Goal: Information Seeking & Learning: Check status

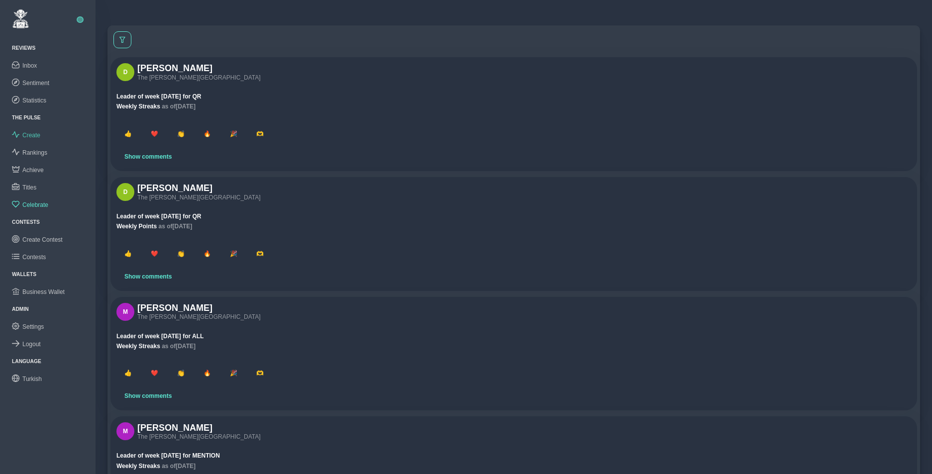
click at [34, 134] on span "Create" at bounding box center [31, 135] width 18 height 7
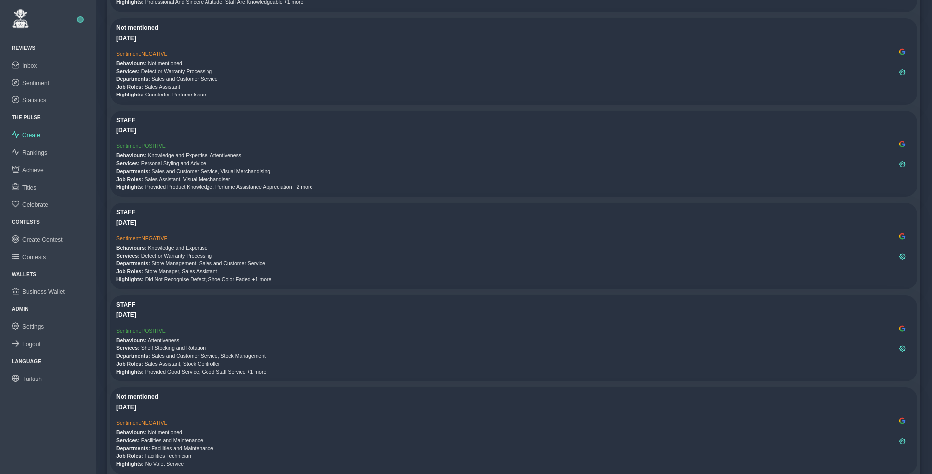
scroll to position [463, 0]
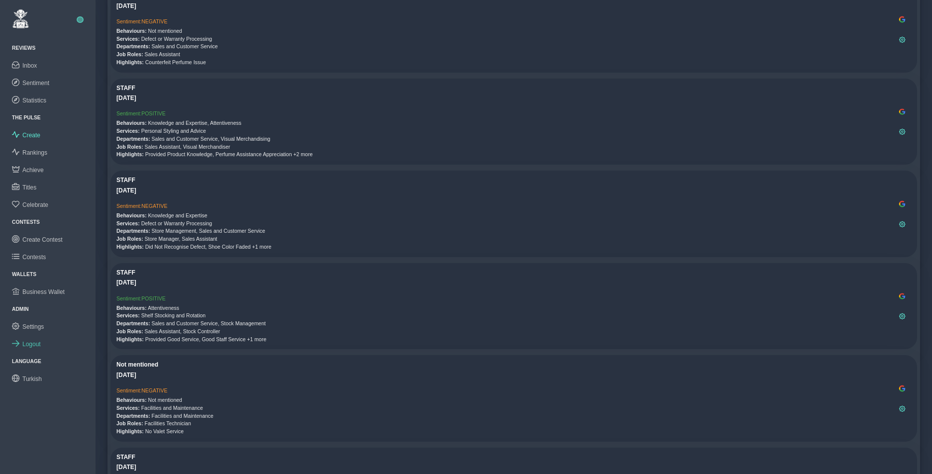
click at [27, 341] on span "Logout" at bounding box center [31, 344] width 18 height 7
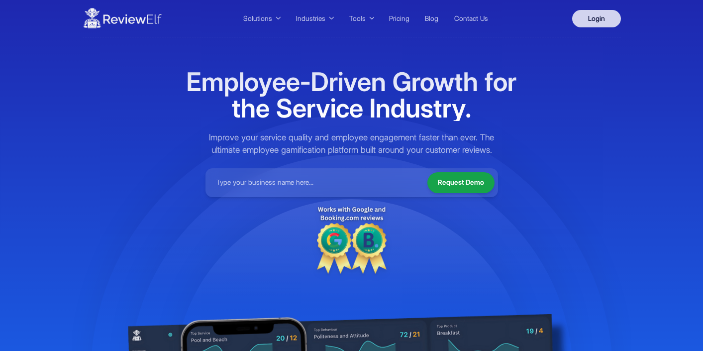
click at [600, 19] on link "Login" at bounding box center [596, 18] width 49 height 17
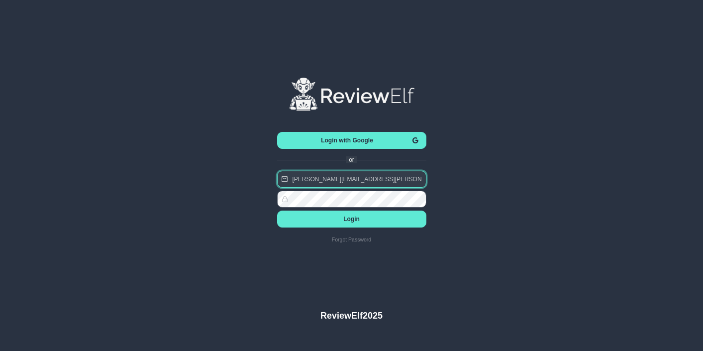
click at [375, 182] on input "charles.johnson@reviewinsights.org" at bounding box center [351, 179] width 149 height 17
type input "demo76@reviewelf.com"
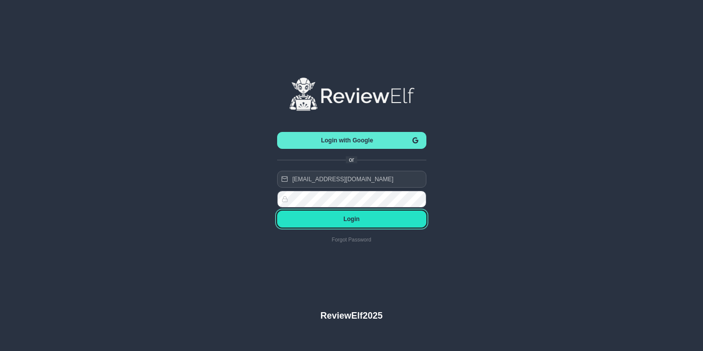
click at [367, 220] on span "Login" at bounding box center [351, 218] width 133 height 7
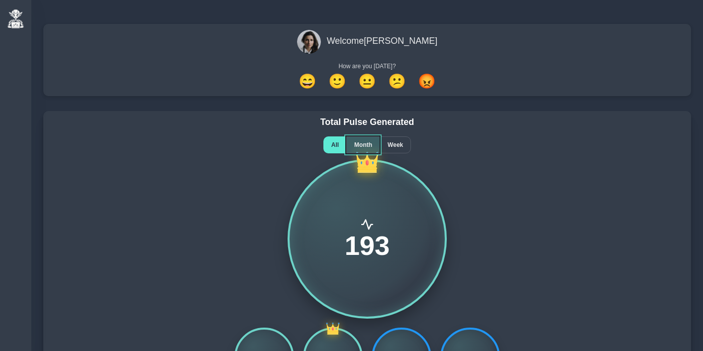
click at [365, 147] on span "Month" at bounding box center [363, 144] width 18 height 7
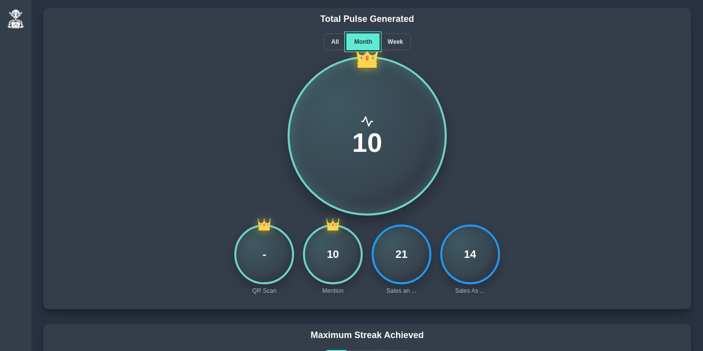
scroll to position [102, 0]
click at [396, 41] on span "Week" at bounding box center [394, 42] width 15 height 7
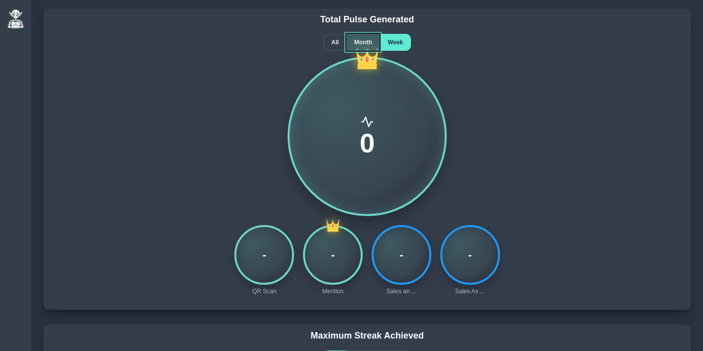
click at [361, 42] on span "Month" at bounding box center [363, 42] width 18 height 7
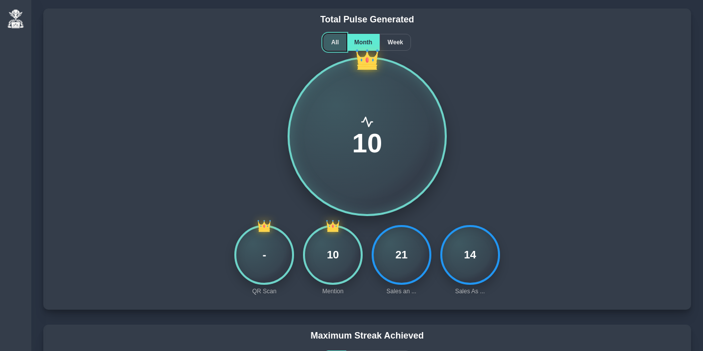
click at [333, 42] on span "All" at bounding box center [334, 42] width 7 height 7
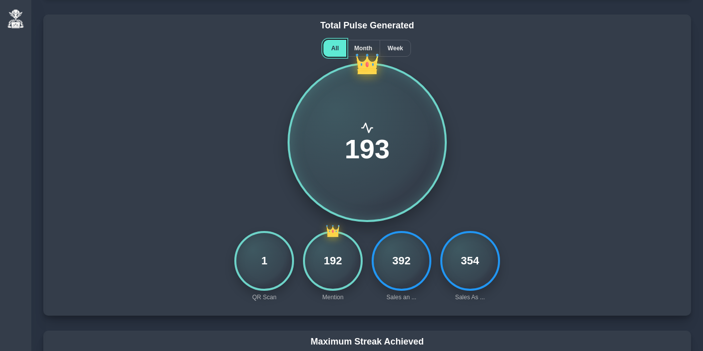
scroll to position [89, 0]
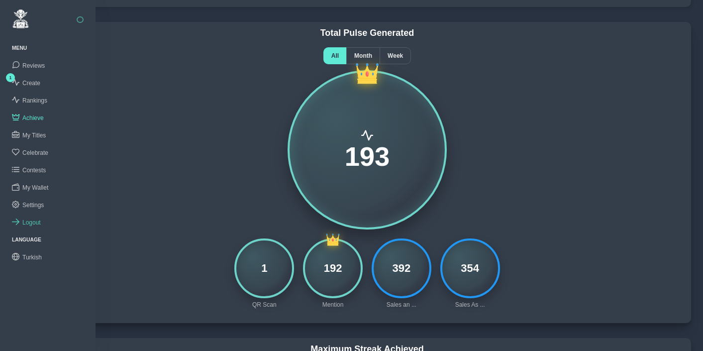
click at [35, 224] on link "Logout" at bounding box center [47, 221] width 95 height 17
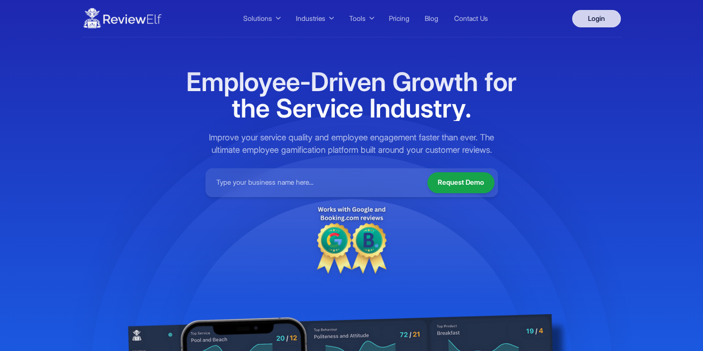
click at [589, 20] on link "Login" at bounding box center [596, 18] width 49 height 17
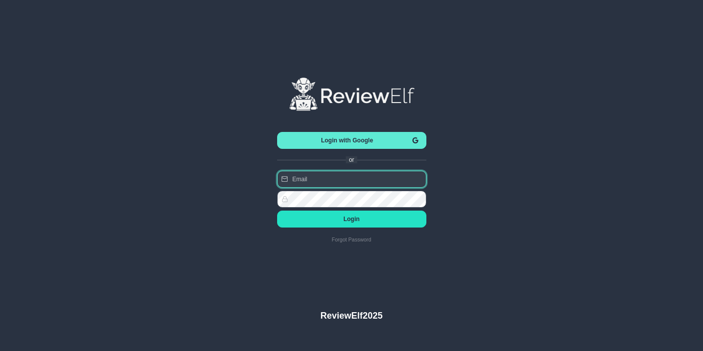
type input "[EMAIL_ADDRESS][DOMAIN_NAME]"
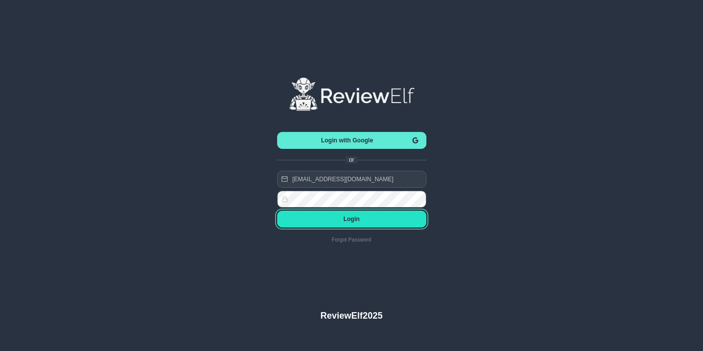
click at [348, 214] on button "Login" at bounding box center [351, 218] width 149 height 17
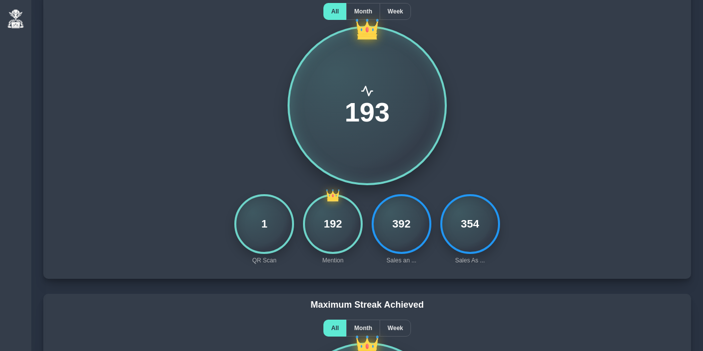
scroll to position [133, 0]
click at [359, 14] on span "Month" at bounding box center [363, 11] width 18 height 7
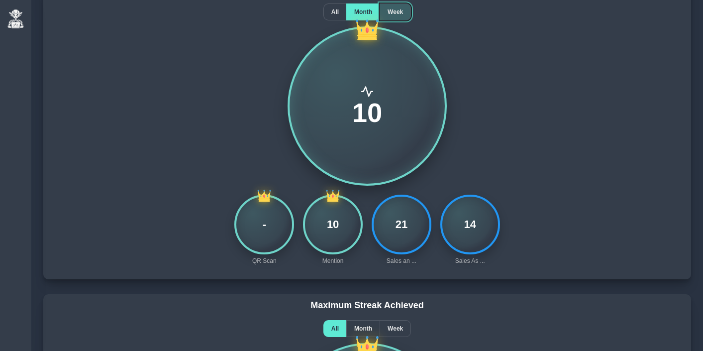
click at [402, 13] on span "Week" at bounding box center [394, 11] width 15 height 7
click at [361, 13] on span "Month" at bounding box center [363, 11] width 18 height 7
click at [334, 13] on span "All" at bounding box center [334, 11] width 7 height 7
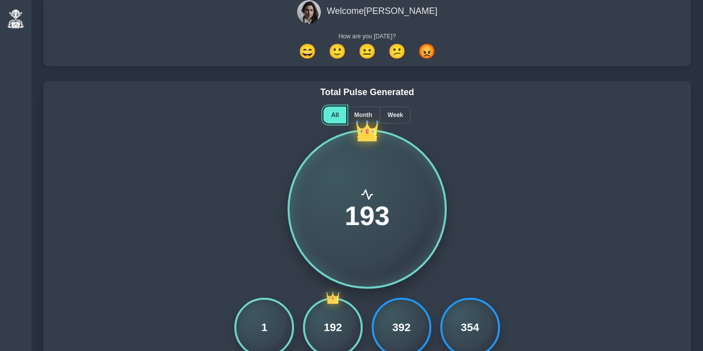
scroll to position [29, 0]
click at [364, 110] on div "Month" at bounding box center [362, 115] width 33 height 17
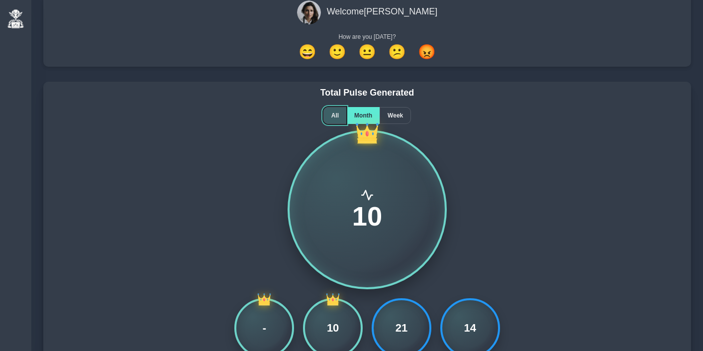
click at [338, 113] on div "All" at bounding box center [334, 115] width 23 height 17
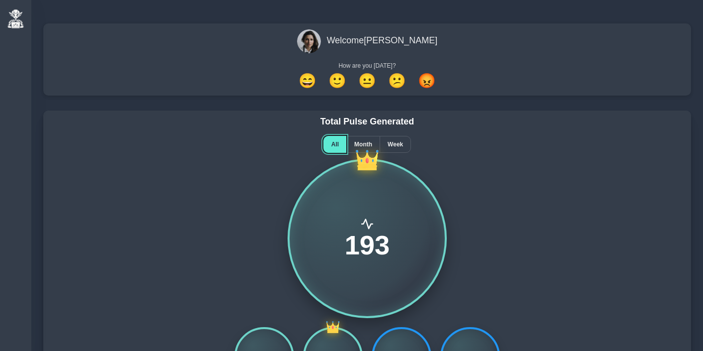
scroll to position [0, 0]
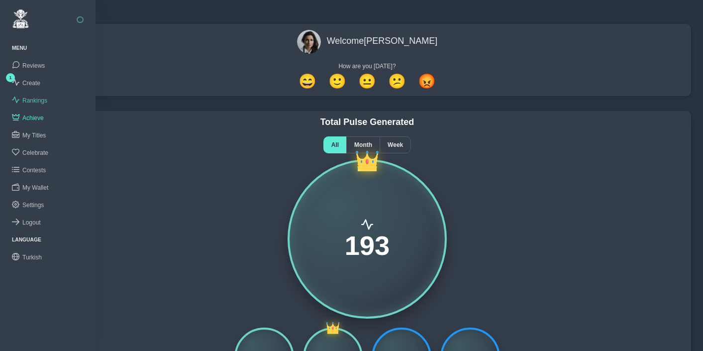
click at [37, 102] on span "Rankings" at bounding box center [34, 100] width 25 height 7
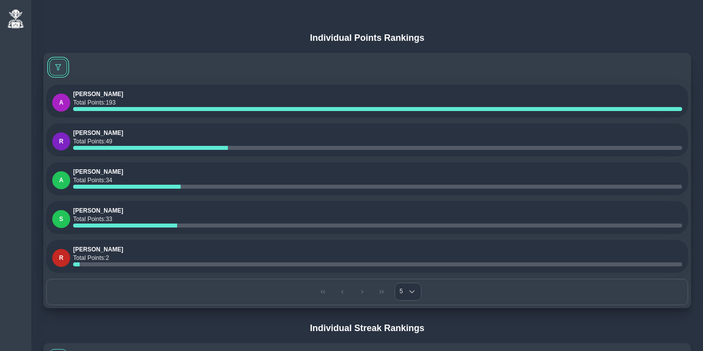
click at [59, 67] on span at bounding box center [58, 67] width 6 height 6
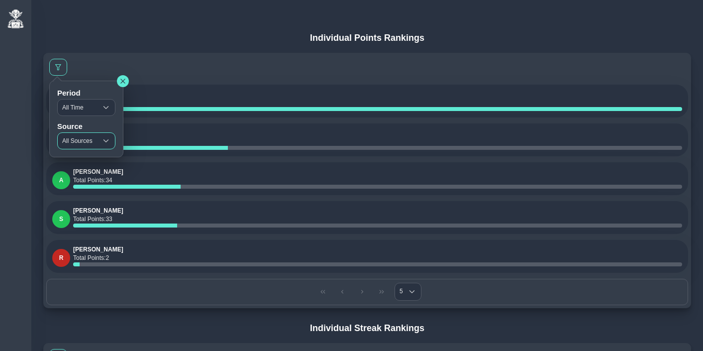
click at [76, 137] on span "All Sources" at bounding box center [77, 141] width 39 height 16
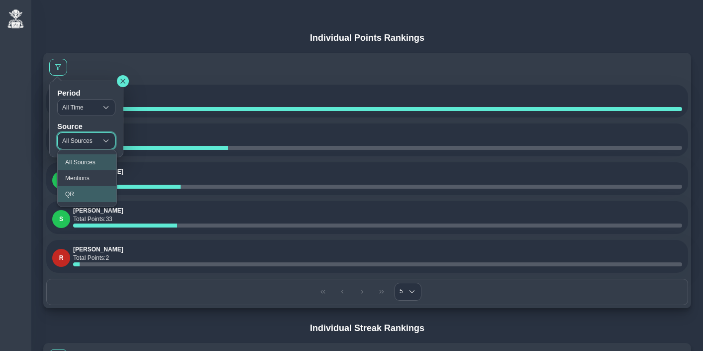
click at [79, 190] on li "QR" at bounding box center [87, 194] width 59 height 16
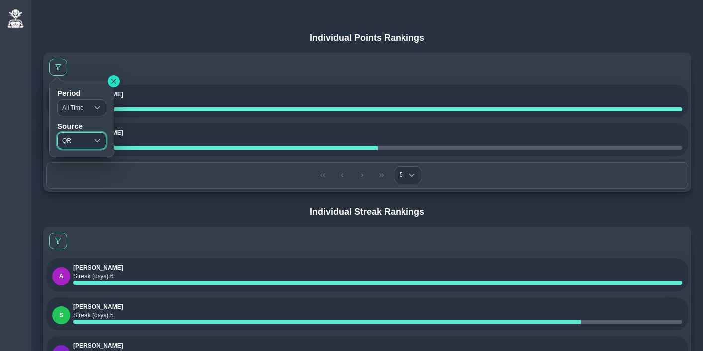
click at [118, 81] on button "button" at bounding box center [114, 81] width 12 height 12
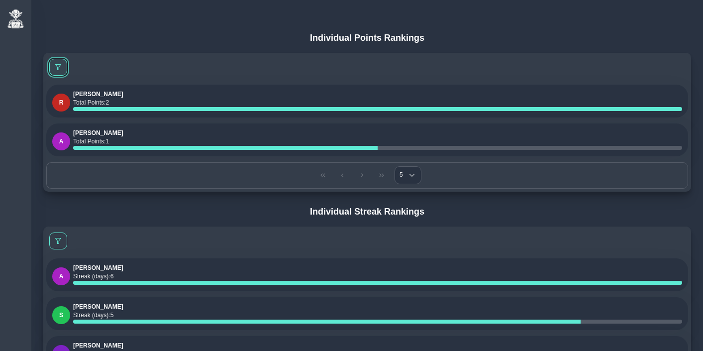
click at [60, 69] on span at bounding box center [58, 67] width 6 height 6
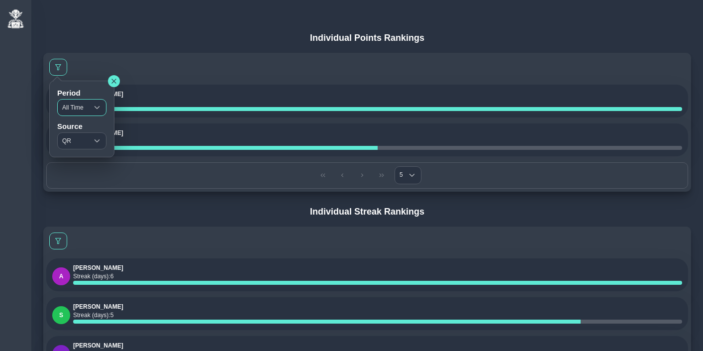
click at [73, 105] on span "All Time" at bounding box center [73, 107] width 30 height 16
click at [116, 81] on icon "button" at bounding box center [114, 81] width 6 height 6
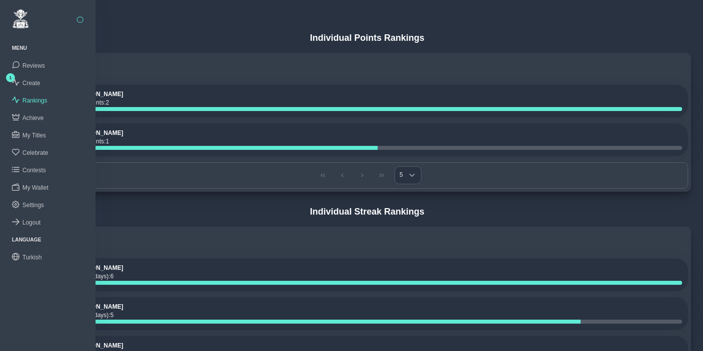
click at [149, 75] on div at bounding box center [367, 67] width 642 height 23
click at [33, 221] on span "Logout" at bounding box center [31, 222] width 18 height 7
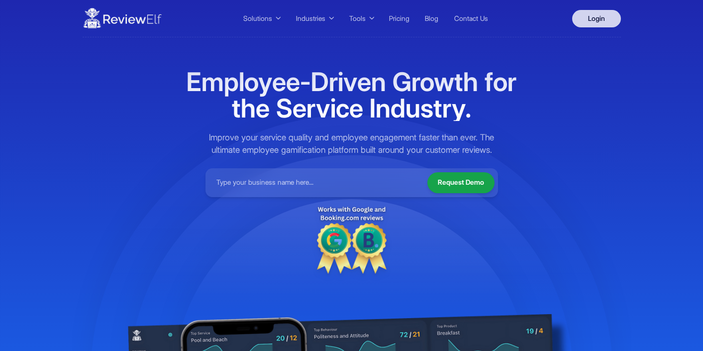
click at [596, 17] on link "Login" at bounding box center [596, 18] width 49 height 17
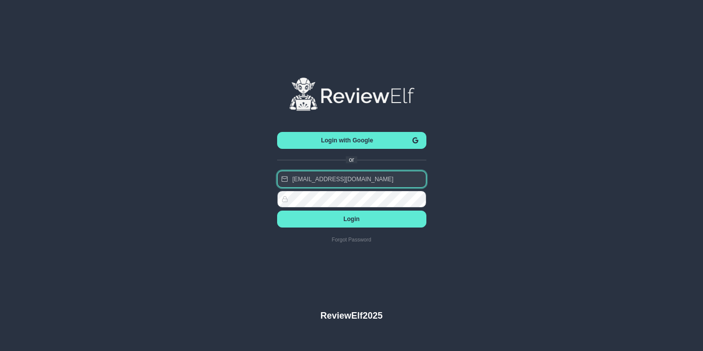
click at [349, 182] on input "demo76@reviewelf.com" at bounding box center [351, 179] width 149 height 17
type input "nick.roberts@reviewinsights.org"
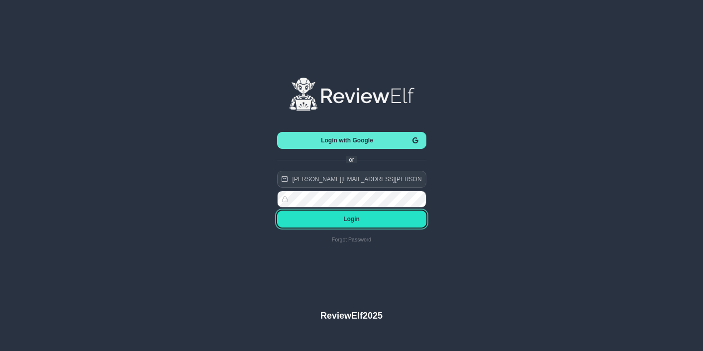
click at [349, 220] on span "Login" at bounding box center [351, 218] width 133 height 7
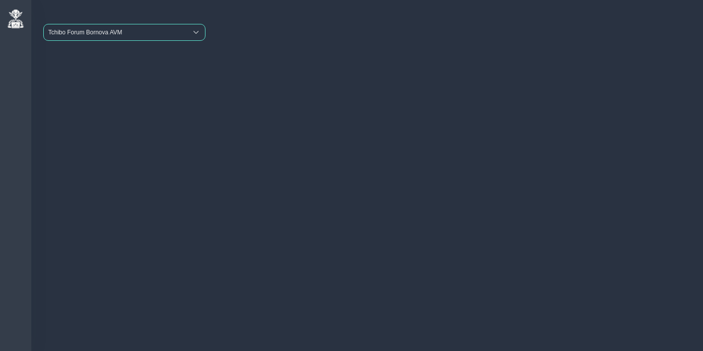
click at [73, 30] on span "Tchibo Forum Bornova AVM" at bounding box center [115, 32] width 143 height 16
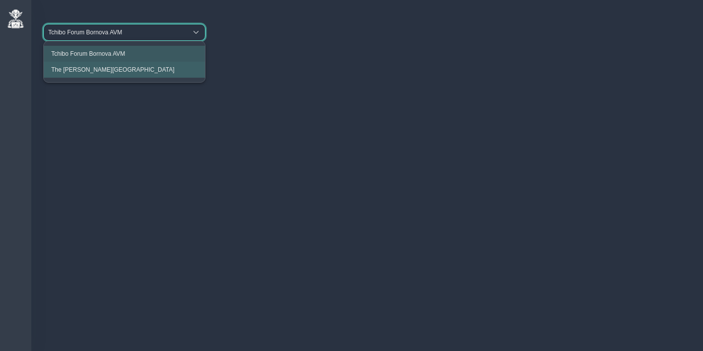
click at [81, 65] on li "The Clementine Churchill Hospital" at bounding box center [124, 70] width 161 height 16
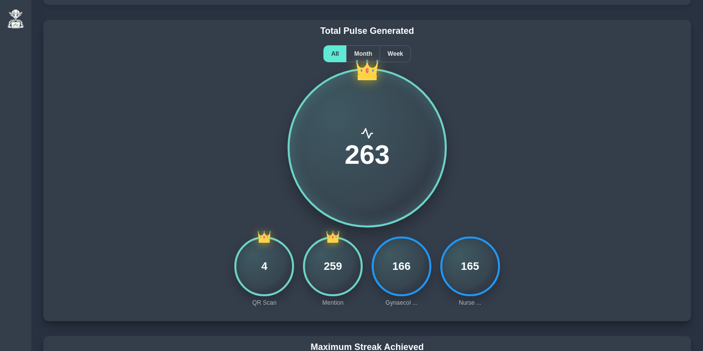
scroll to position [132, 0]
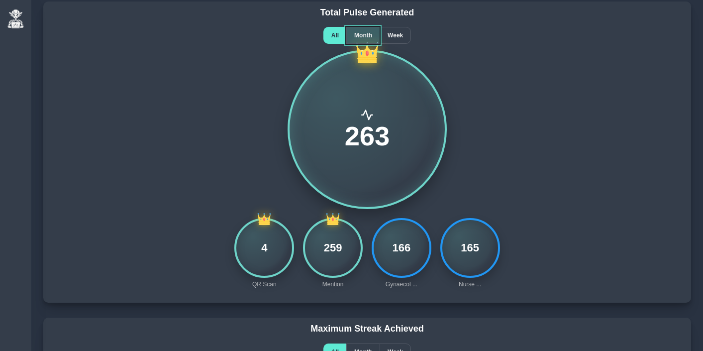
click at [367, 36] on span "Month" at bounding box center [363, 35] width 18 height 7
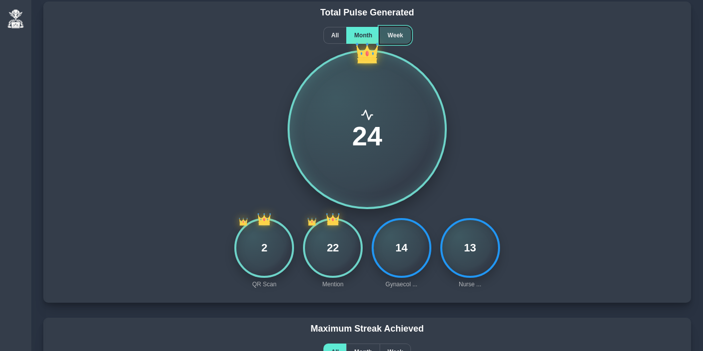
click at [398, 36] on span "Week" at bounding box center [394, 35] width 15 height 7
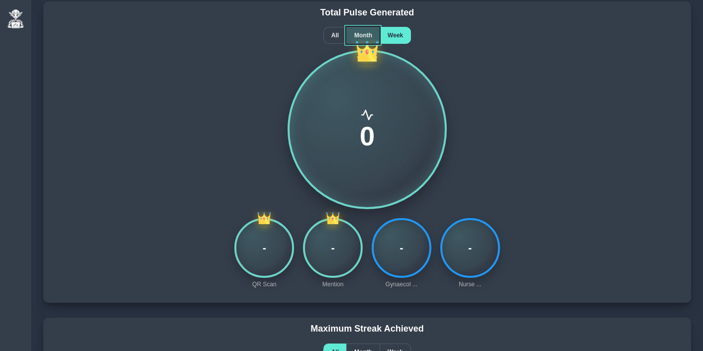
click at [364, 33] on span "Month" at bounding box center [363, 35] width 18 height 7
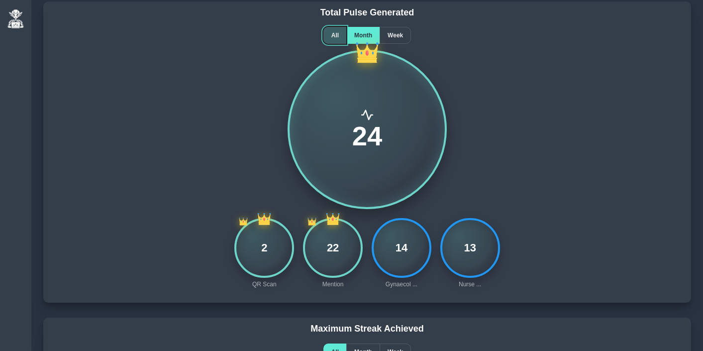
click at [336, 34] on span "All" at bounding box center [334, 35] width 7 height 7
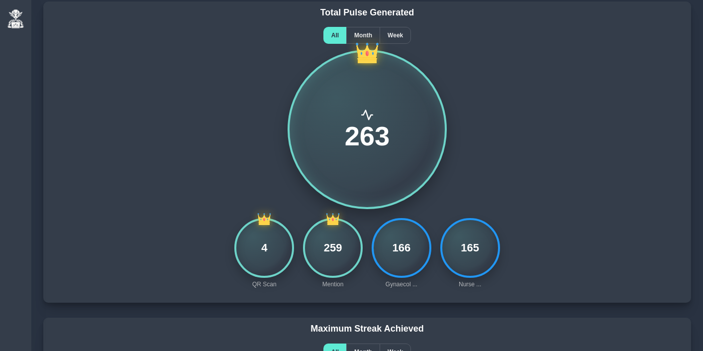
click at [152, 191] on div "263" at bounding box center [367, 129] width 636 height 159
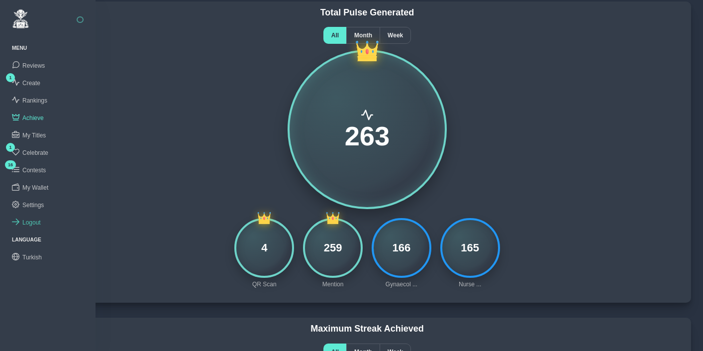
click at [25, 213] on link "Logout" at bounding box center [47, 221] width 95 height 17
